Goal: Transaction & Acquisition: Purchase product/service

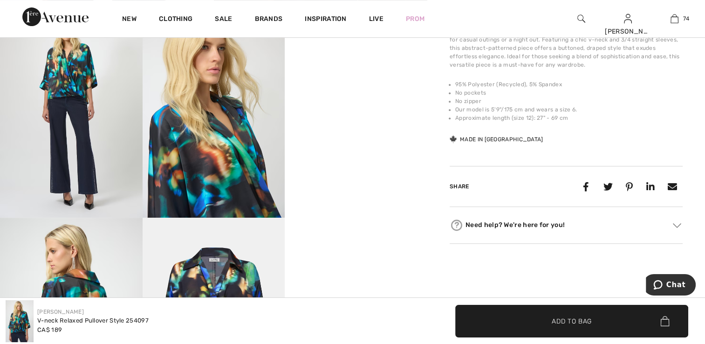
scroll to position [373, 0]
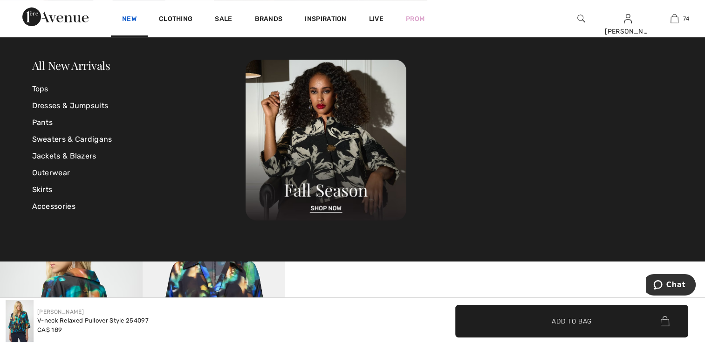
click at [132, 18] on link "New" at bounding box center [129, 20] width 14 height 10
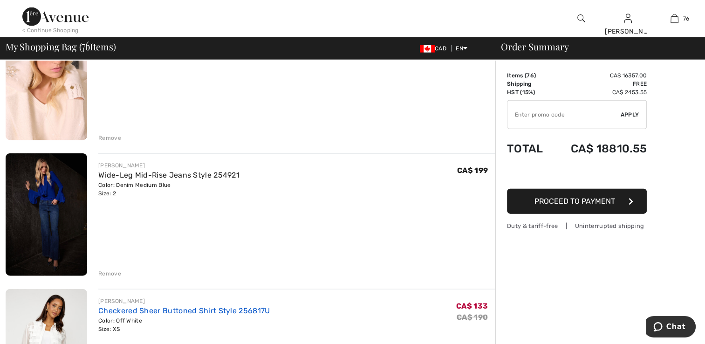
scroll to position [5637, 0]
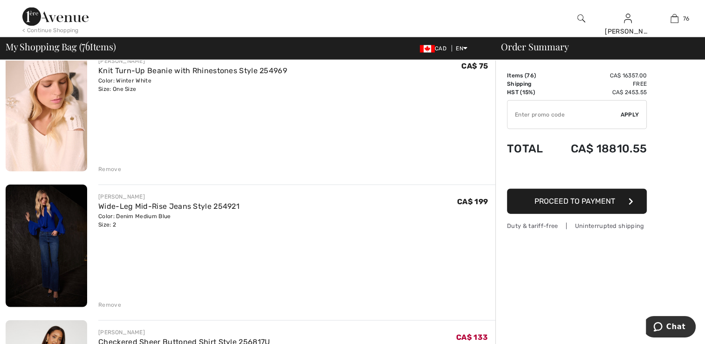
click at [113, 301] on div "Remove" at bounding box center [109, 304] width 23 height 8
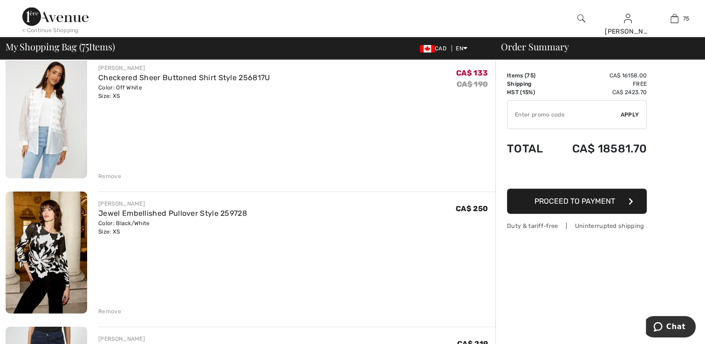
scroll to position [5812, 0]
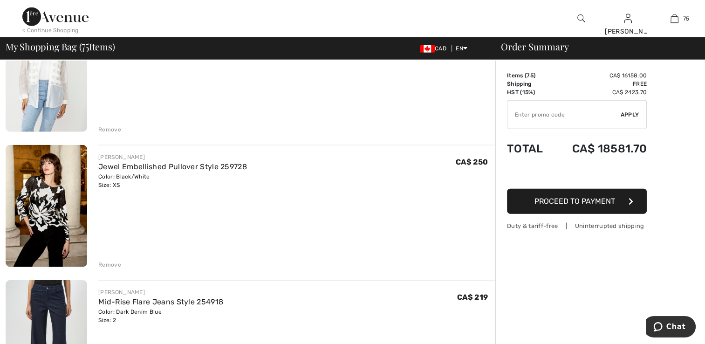
click at [109, 262] on div "Remove" at bounding box center [109, 264] width 23 height 8
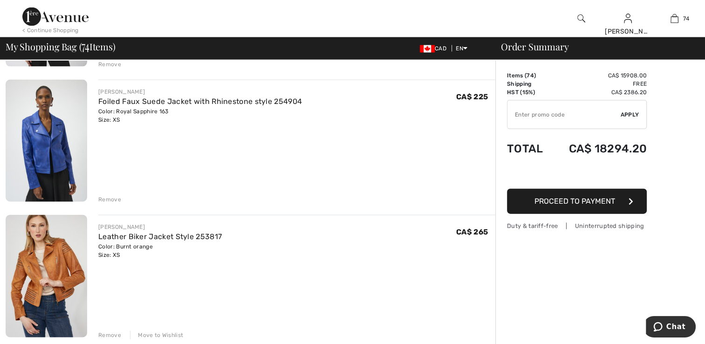
scroll to position [9167, 0]
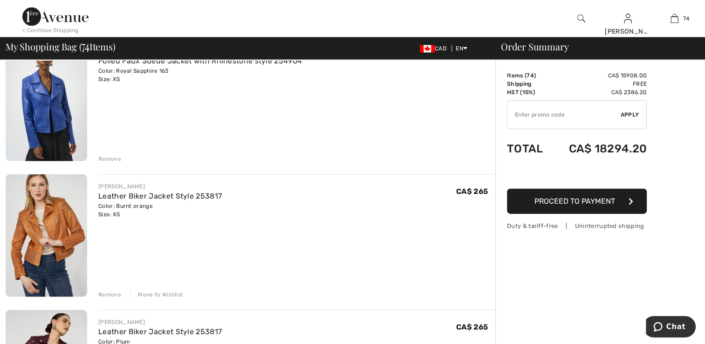
click at [114, 294] on div "Remove" at bounding box center [109, 294] width 23 height 8
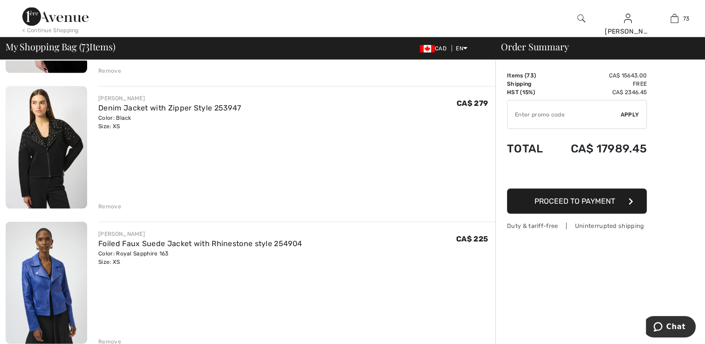
scroll to position [8887, 0]
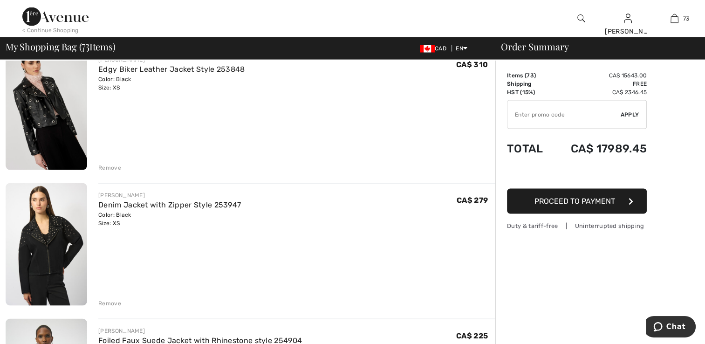
click at [106, 301] on div "Remove" at bounding box center [109, 303] width 23 height 8
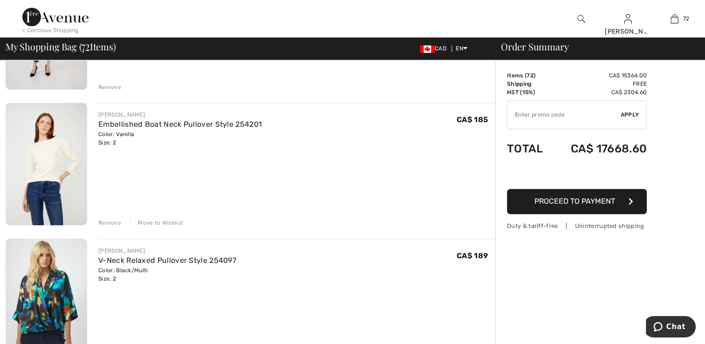
scroll to position [8561, 0]
click at [40, 290] on img at bounding box center [47, 300] width 82 height 122
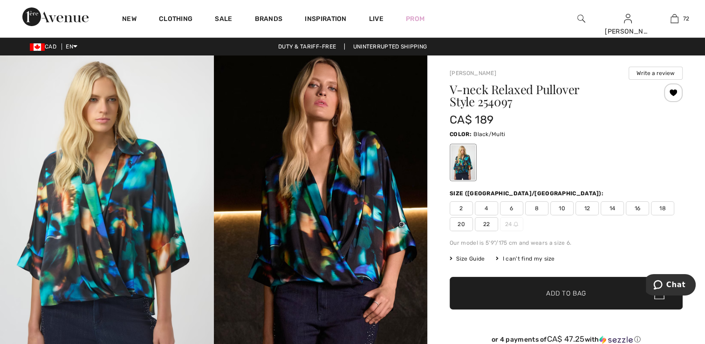
click at [461, 208] on span "2" at bounding box center [461, 208] width 23 height 14
click at [671, 91] on div at bounding box center [673, 92] width 19 height 19
click at [671, 92] on div at bounding box center [673, 92] width 19 height 19
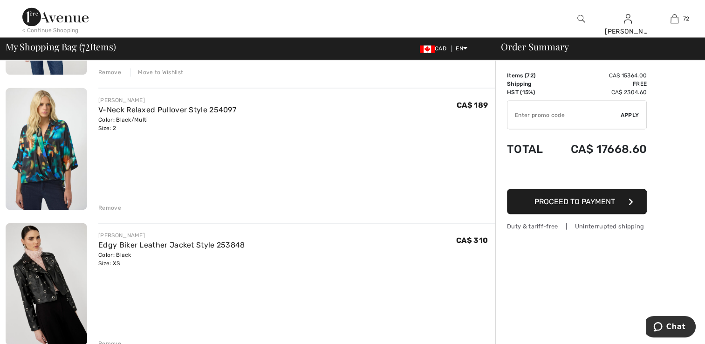
scroll to position [8743, 0]
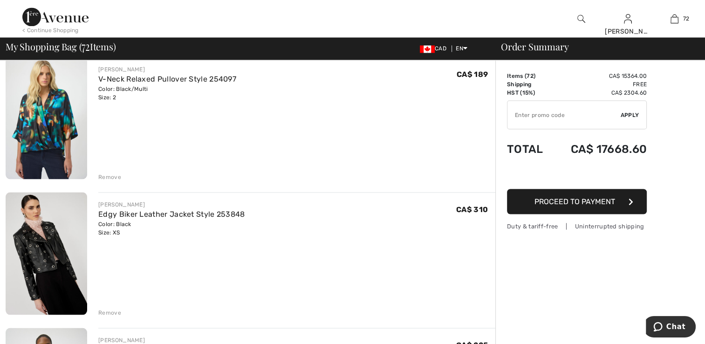
click at [110, 174] on div "Remove" at bounding box center [109, 176] width 23 height 8
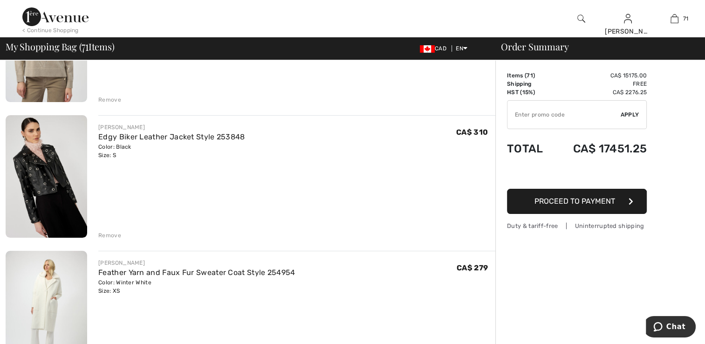
scroll to position [7159, 0]
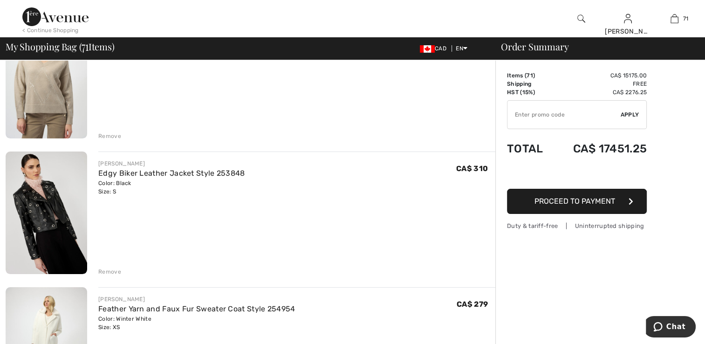
click at [109, 269] on div "Remove" at bounding box center [109, 271] width 23 height 8
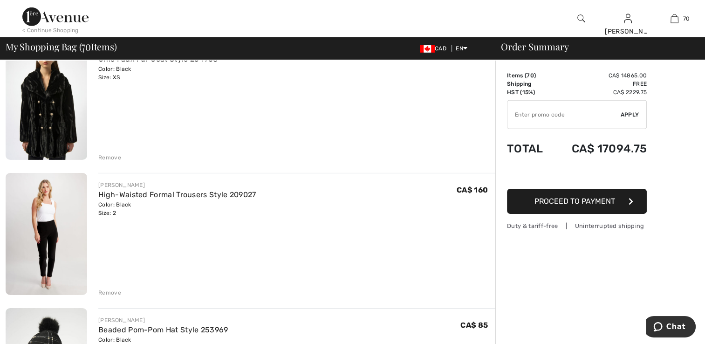
scroll to position [6460, 0]
drag, startPoint x: 112, startPoint y: 290, endPoint x: 117, endPoint y: 278, distance: 13.3
click at [112, 290] on div "Remove" at bounding box center [109, 293] width 23 height 8
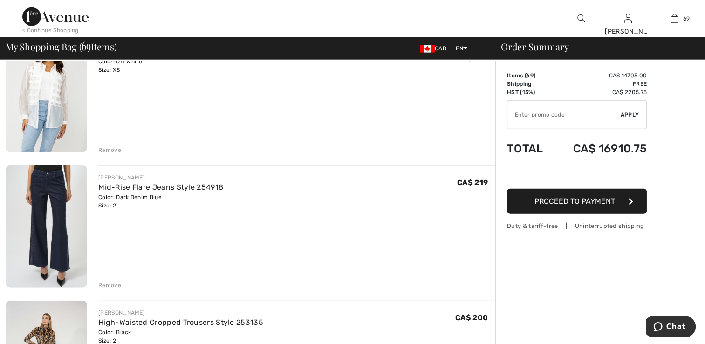
scroll to position [5808, 0]
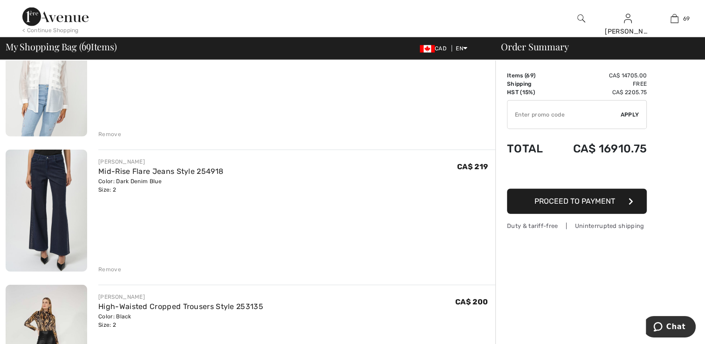
click at [69, 212] on img at bounding box center [47, 211] width 82 height 122
click at [110, 267] on div "Remove" at bounding box center [109, 269] width 23 height 8
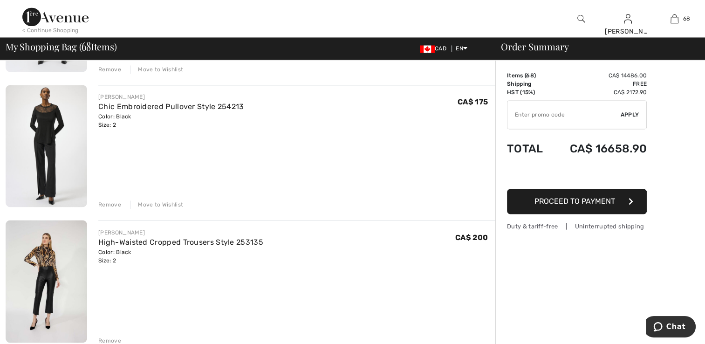
scroll to position [1631, 0]
